Goal: Navigation & Orientation: Find specific page/section

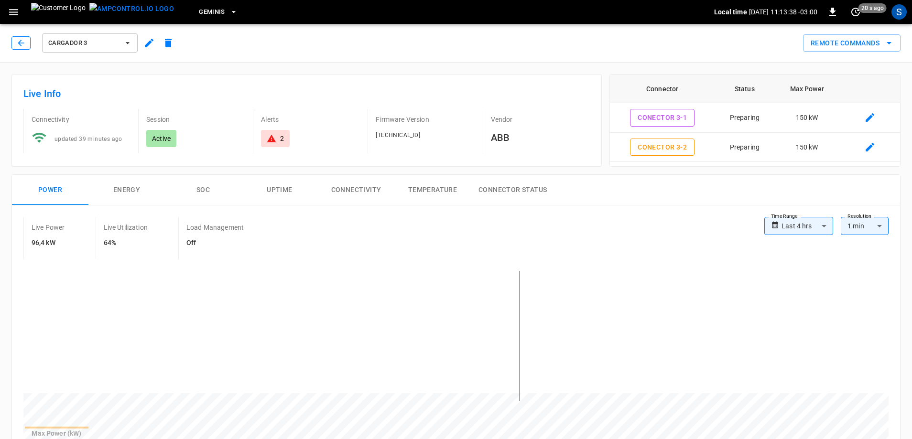
click at [25, 42] on icon "button" at bounding box center [21, 43] width 10 height 10
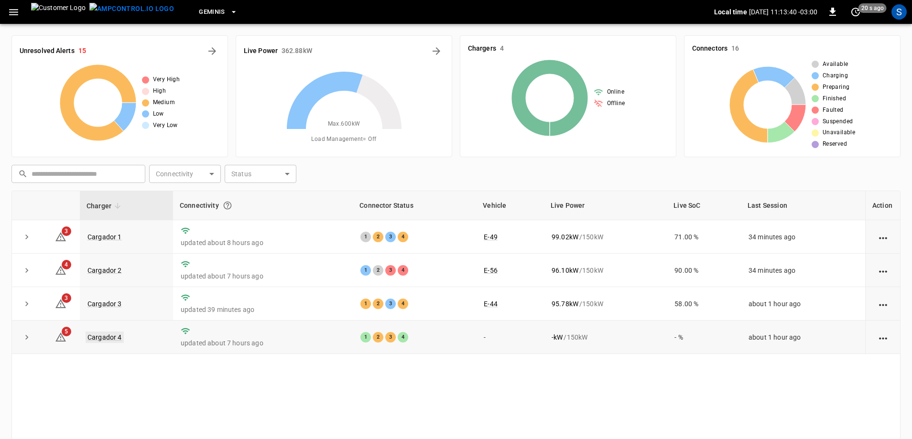
click at [109, 336] on link "Cargador 4" at bounding box center [105, 337] width 38 height 11
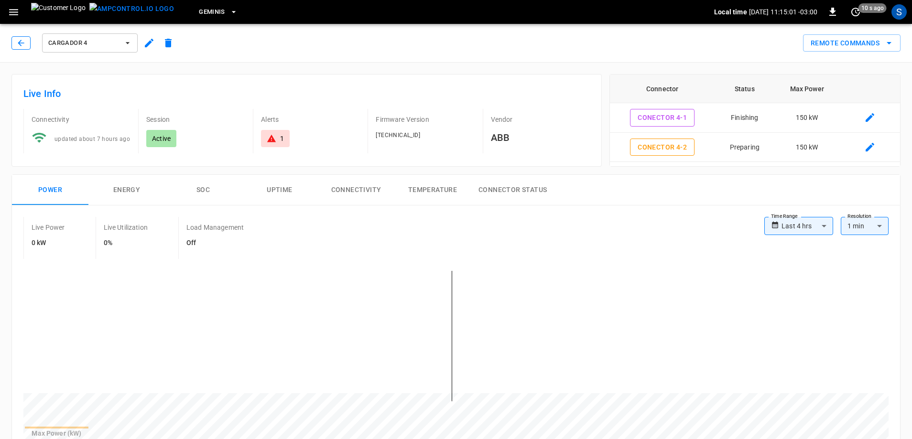
click at [26, 43] on button "button" at bounding box center [20, 42] width 19 height 13
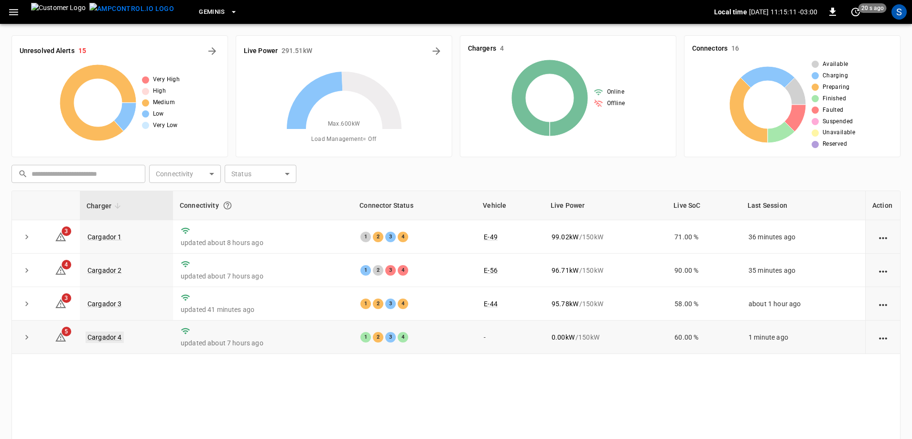
click at [106, 339] on link "Cargador 4" at bounding box center [105, 337] width 38 height 11
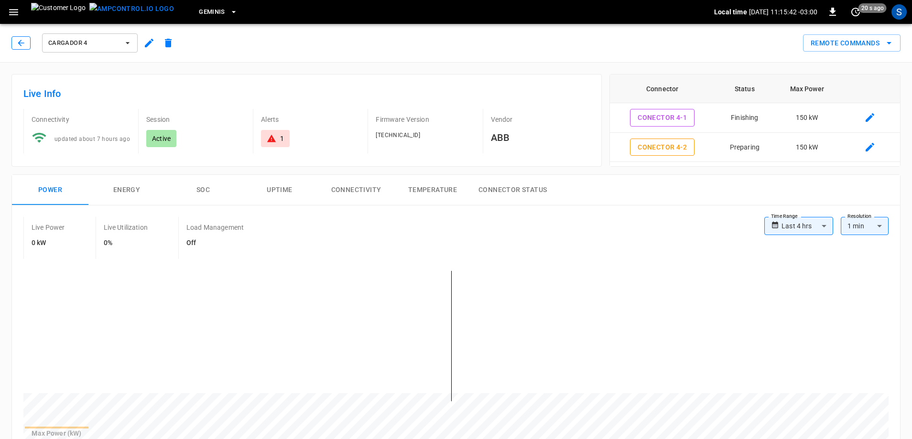
click at [23, 44] on icon "button" at bounding box center [21, 43] width 10 height 10
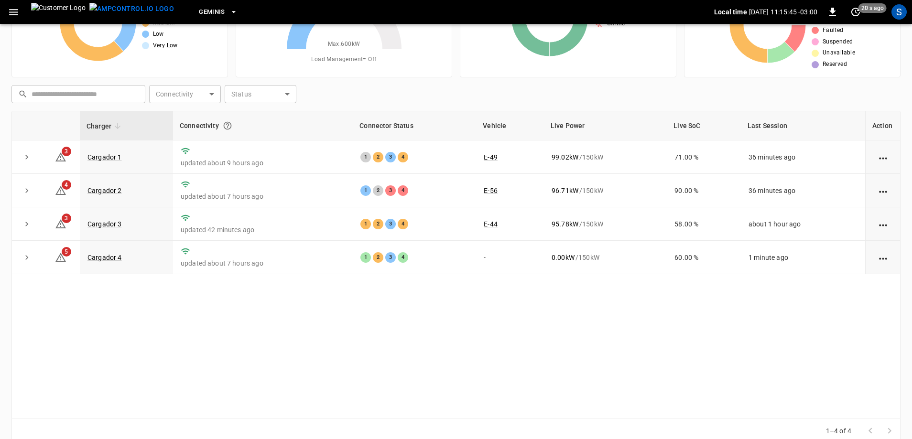
scroll to position [96, 0]
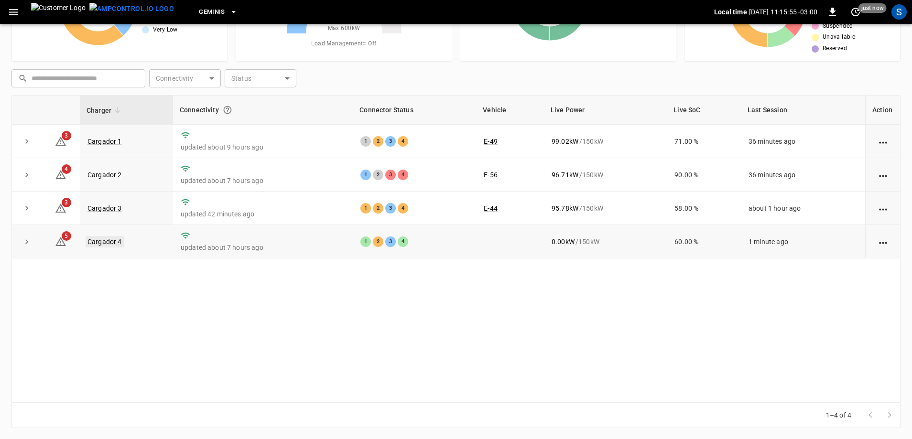
click at [117, 240] on link "Cargador 4" at bounding box center [105, 241] width 38 height 11
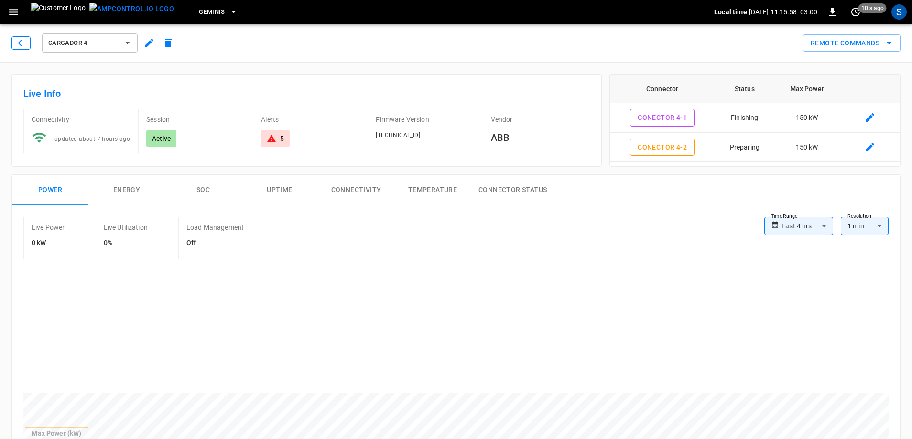
click at [28, 46] on button "button" at bounding box center [20, 42] width 19 height 13
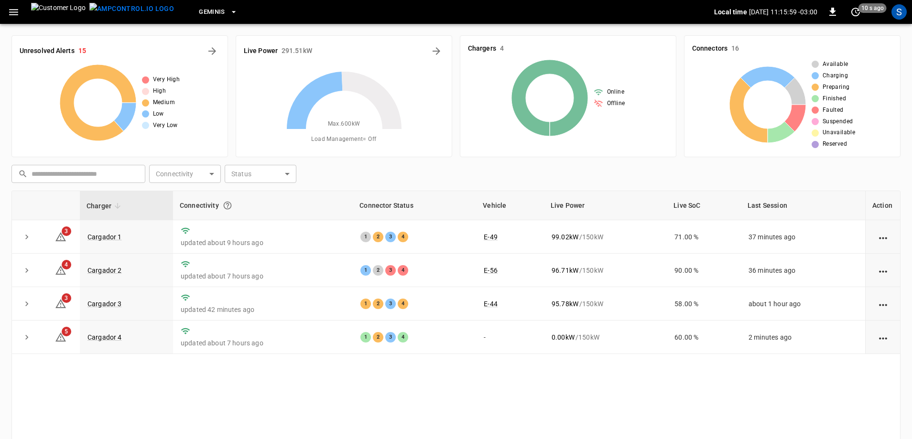
scroll to position [96, 0]
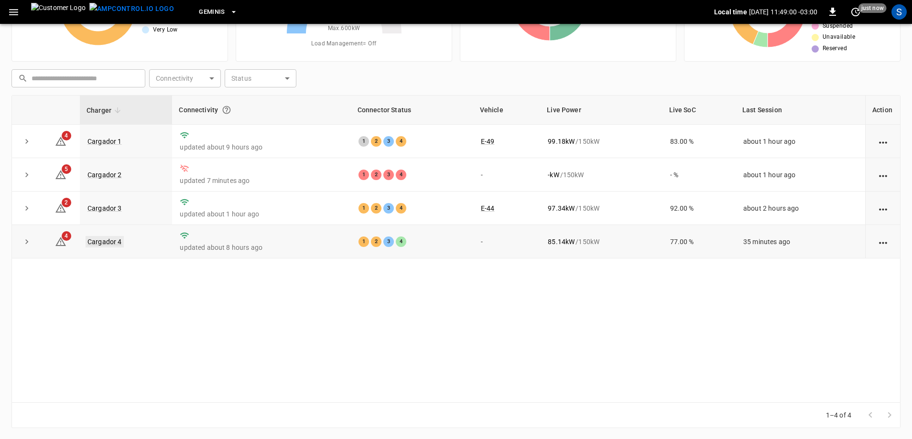
click at [97, 243] on link "Cargador 4" at bounding box center [105, 241] width 38 height 11
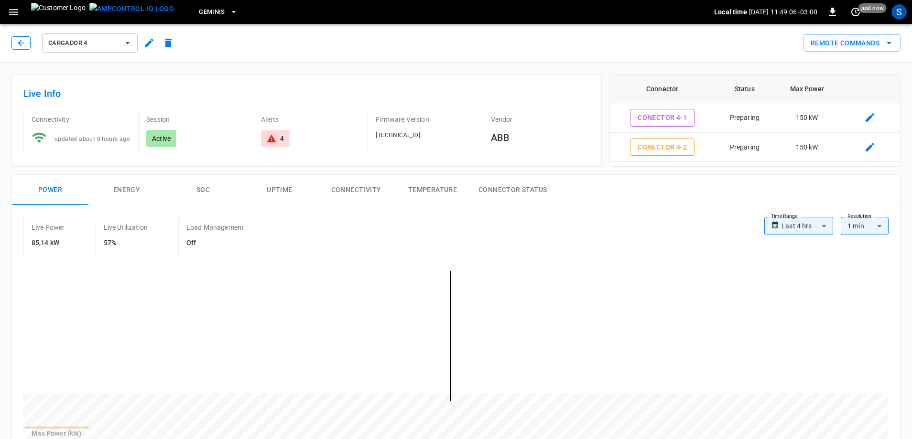
click at [18, 45] on icon "button" at bounding box center [21, 43] width 10 height 10
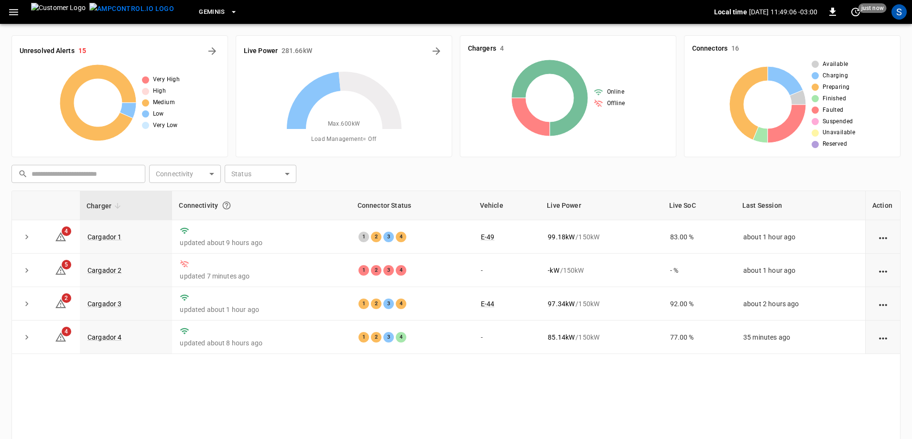
scroll to position [96, 0]
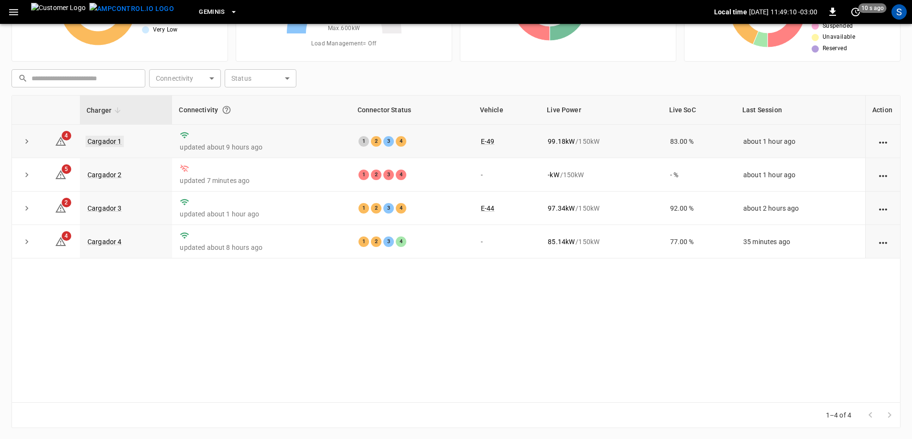
click at [113, 138] on link "Cargador 1" at bounding box center [105, 141] width 38 height 11
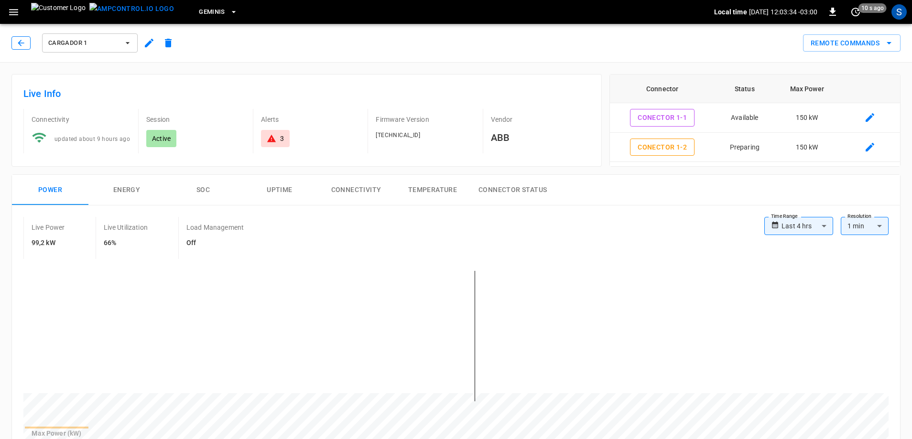
click at [23, 44] on icon "button" at bounding box center [21, 43] width 10 height 10
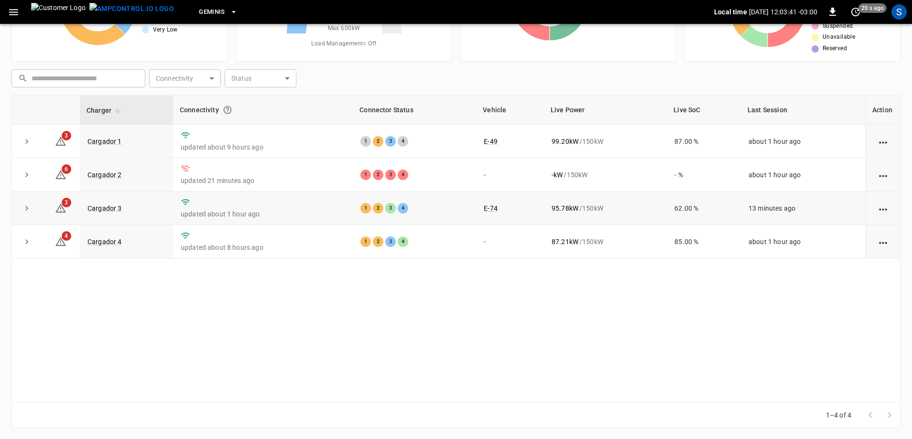
click at [115, 205] on td "Cargador 3" at bounding box center [126, 208] width 93 height 33
click at [117, 205] on link "Cargador 3" at bounding box center [105, 208] width 38 height 11
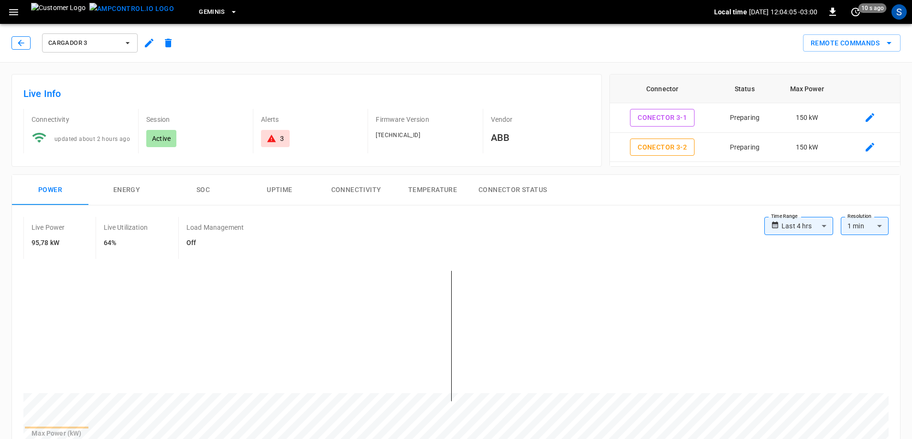
click at [25, 49] on button "button" at bounding box center [20, 42] width 19 height 13
